Goal: Transaction & Acquisition: Purchase product/service

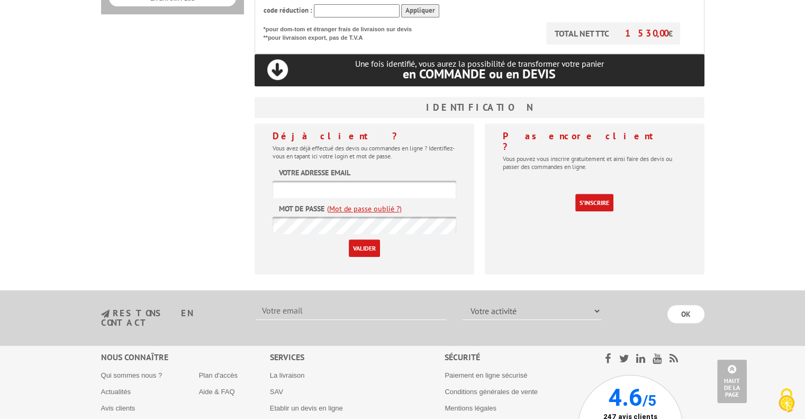
scroll to position [477, 0]
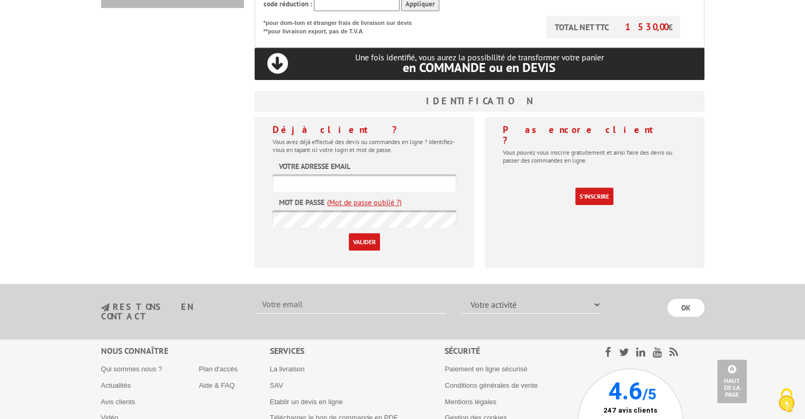
type input "[PERSON_NAME][EMAIL_ADDRESS][DOMAIN_NAME]"
click at [356, 233] on input "Valider" at bounding box center [364, 241] width 31 height 17
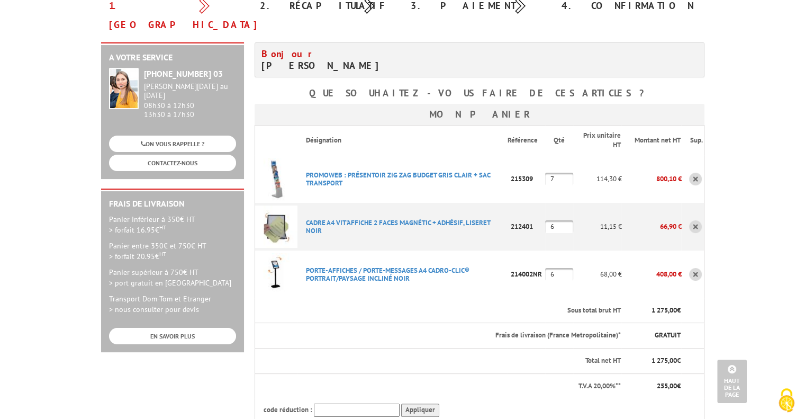
scroll to position [106, 0]
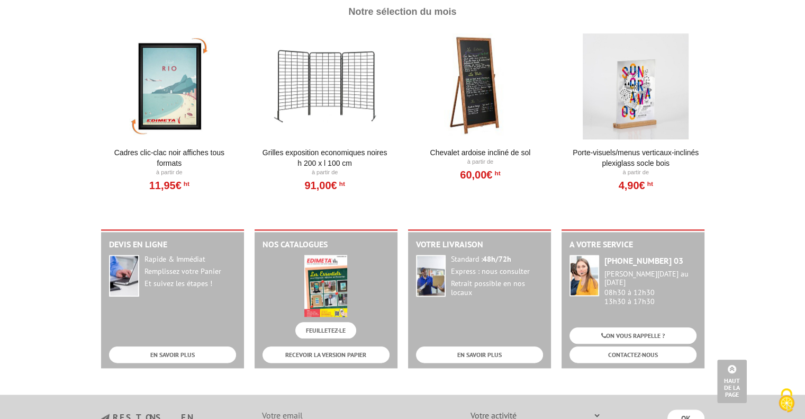
scroll to position [1157, 0]
click at [331, 329] on link "FEUILLETEZ-LE" at bounding box center [326, 330] width 61 height 16
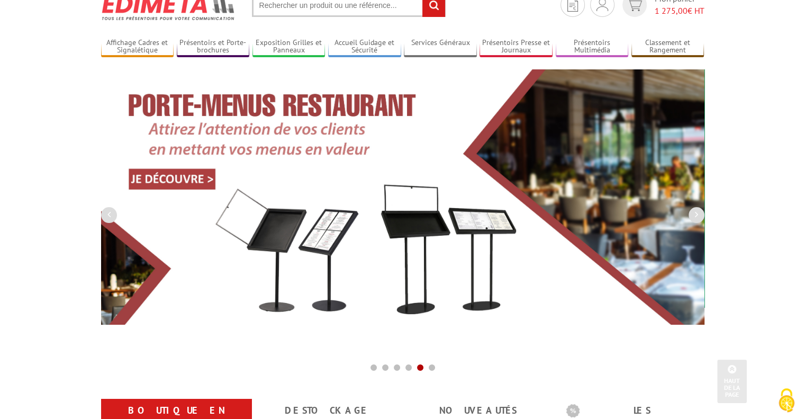
scroll to position [0, 0]
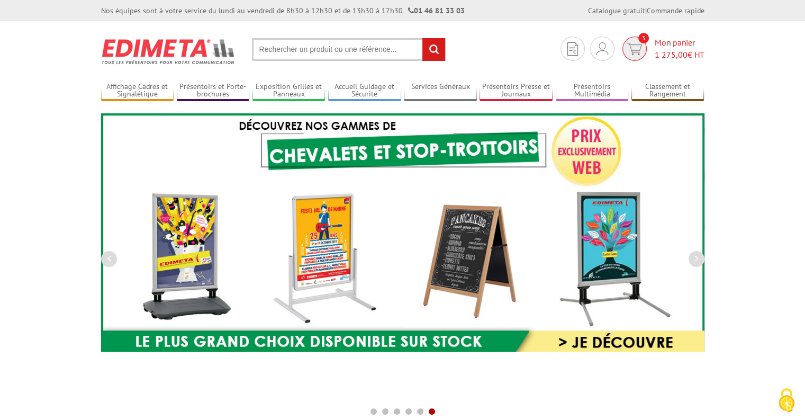
click at [634, 48] on img at bounding box center [634, 49] width 15 height 12
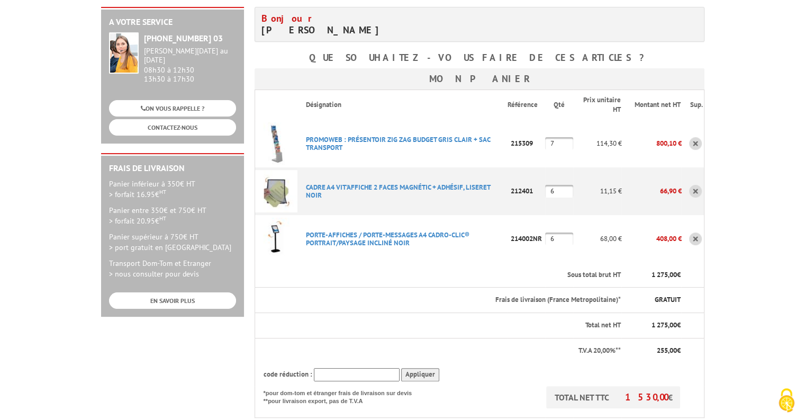
scroll to position [265, 0]
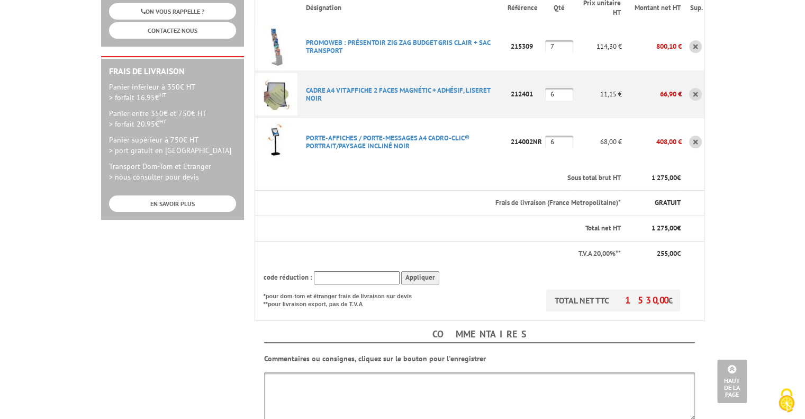
click at [355, 271] on input "text" at bounding box center [357, 277] width 86 height 13
paste input "SEP66"
type input "SEP66"
click at [418, 271] on input "Appliquer" at bounding box center [420, 277] width 38 height 13
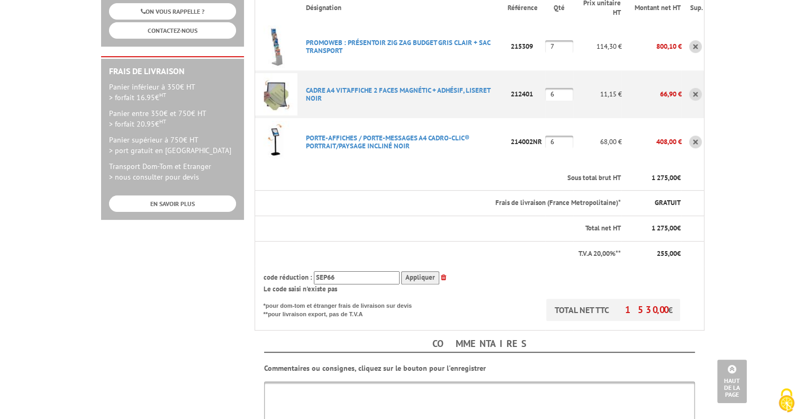
click at [442, 274] on icon at bounding box center [443, 277] width 5 height 7
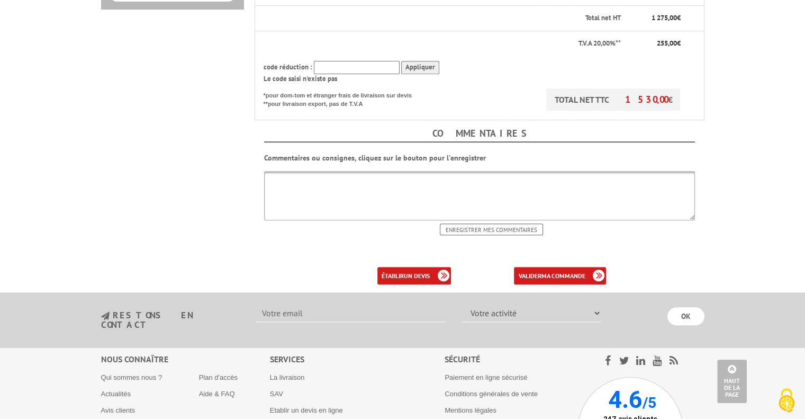
scroll to position [477, 0]
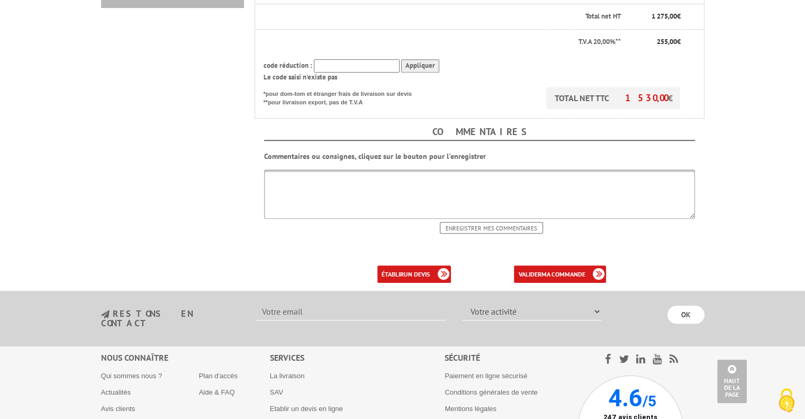
click at [489, 190] on textarea at bounding box center [479, 193] width 431 height 49
click at [428, 265] on link "établir un devis" at bounding box center [415, 273] width 74 height 17
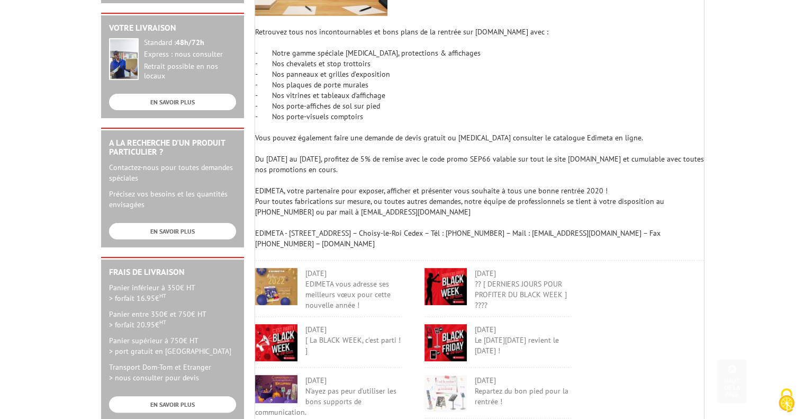
scroll to position [265, 0]
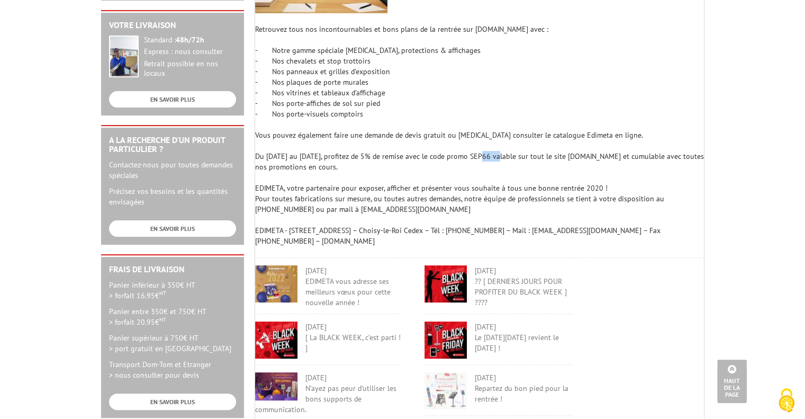
drag, startPoint x: 479, startPoint y: 159, endPoint x: 496, endPoint y: 159, distance: 17.0
click at [496, 159] on div "Du [DATE] au [DATE], profitez de 5% de remise avec le code promo SEP66 valable …" at bounding box center [479, 161] width 449 height 21
copy div "SEP66"
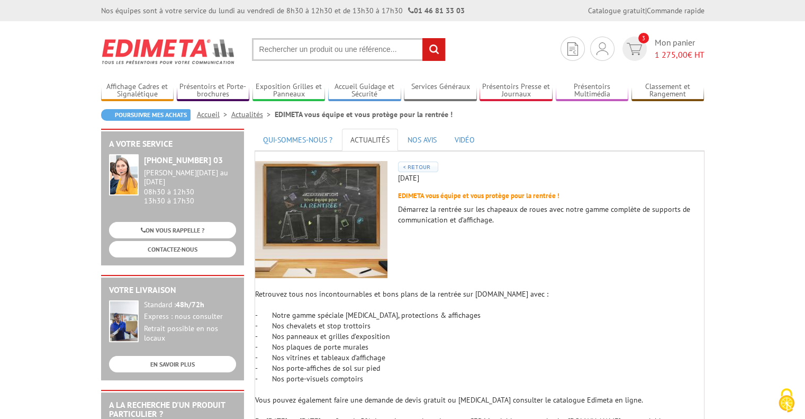
click at [358, 137] on link "ACTUALITÉS" at bounding box center [370, 140] width 56 height 22
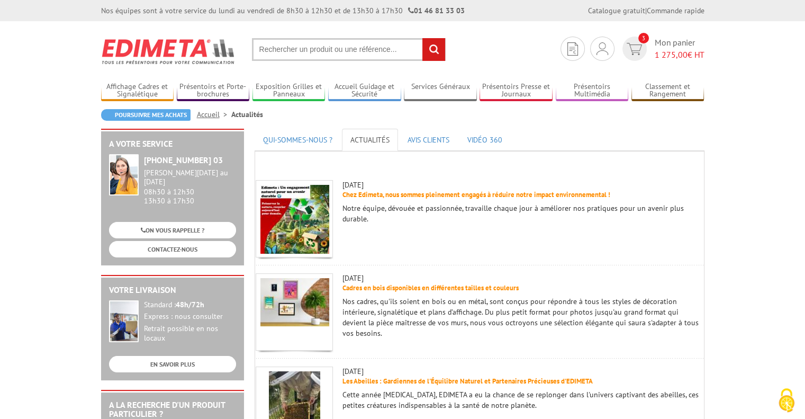
click at [364, 140] on link "ACTUALITÉS" at bounding box center [370, 140] width 56 height 22
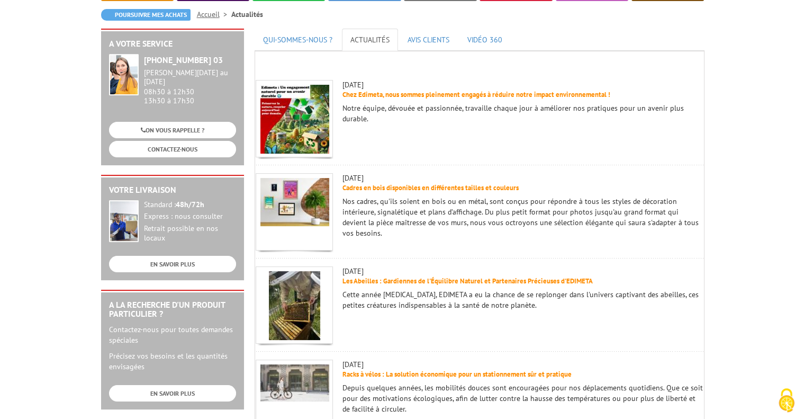
scroll to position [106, 0]
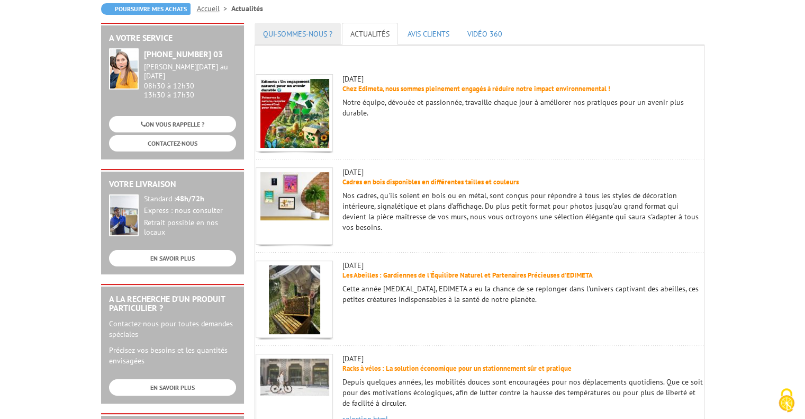
click at [315, 29] on link "QUI-SOMMES-NOUS ?" at bounding box center [298, 34] width 86 height 22
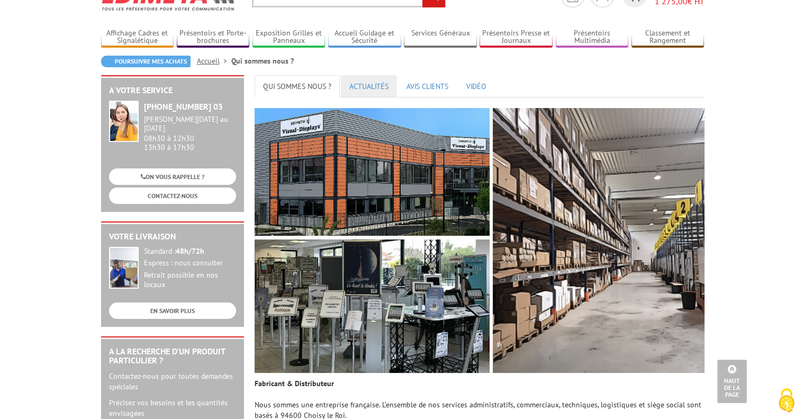
scroll to position [53, 0]
click at [357, 86] on link "ACTUALITÉS" at bounding box center [369, 87] width 56 height 22
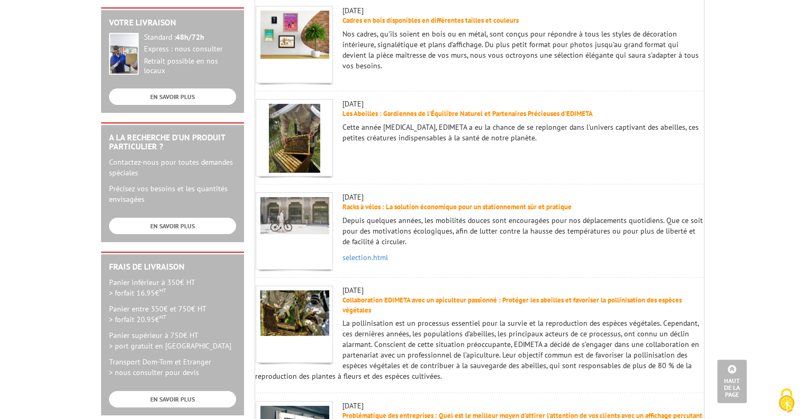
scroll to position [371, 0]
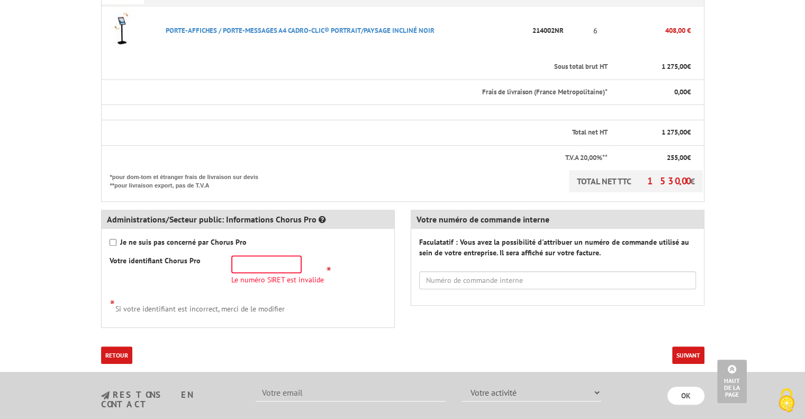
scroll to position [477, 0]
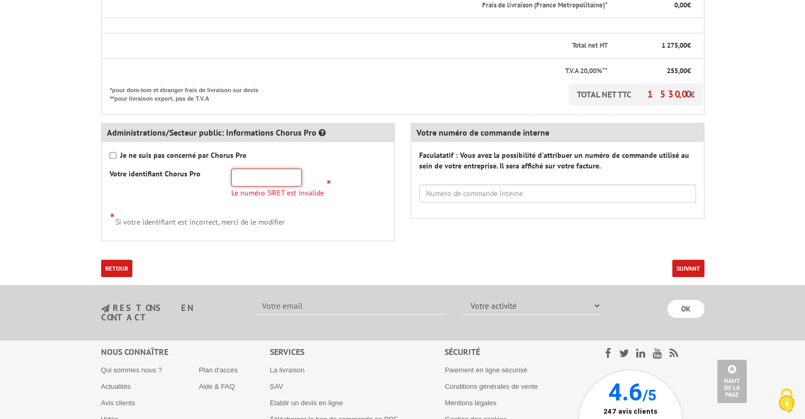
click at [261, 178] on input "text" at bounding box center [266, 177] width 70 height 18
type input "197 619 042 04"
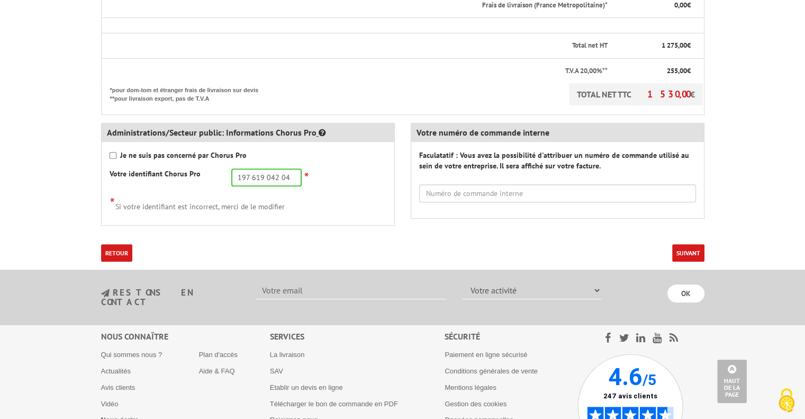
click at [319, 130] on icon at bounding box center [322, 132] width 7 height 8
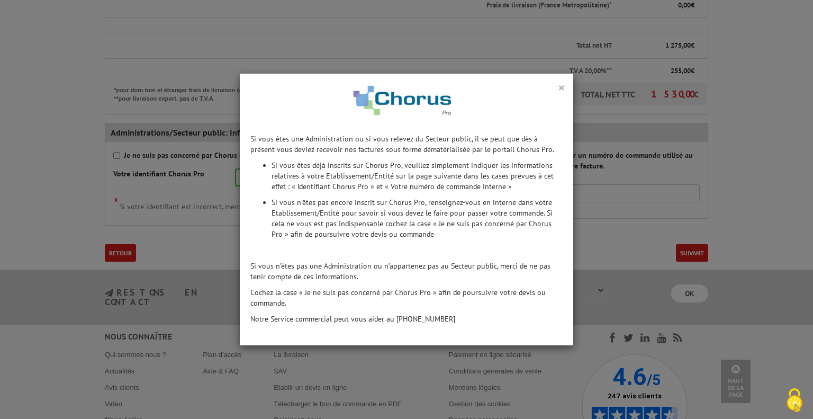
click at [558, 86] on button "×" at bounding box center [561, 87] width 7 height 14
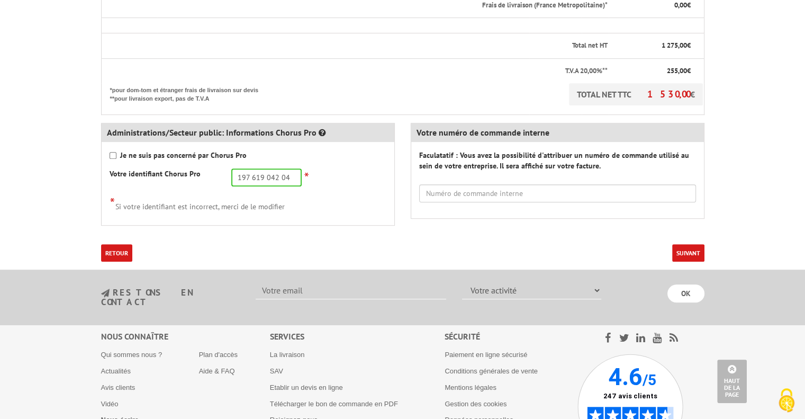
click at [681, 257] on button "Suivant" at bounding box center [689, 252] width 32 height 17
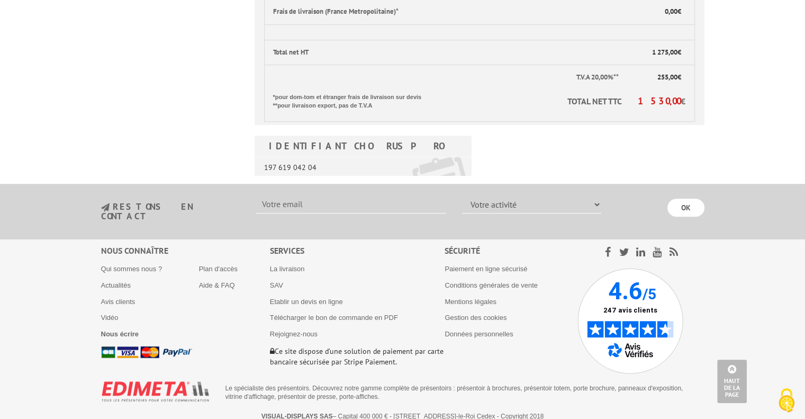
scroll to position [619, 0]
